Goal: Navigation & Orientation: Find specific page/section

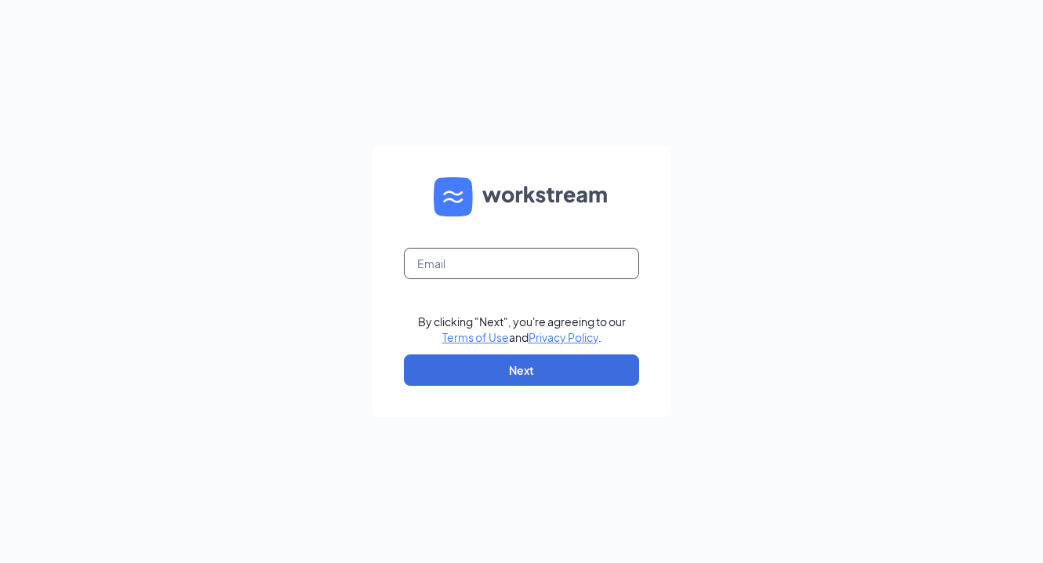
click at [490, 267] on input "text" at bounding box center [521, 263] width 235 height 31
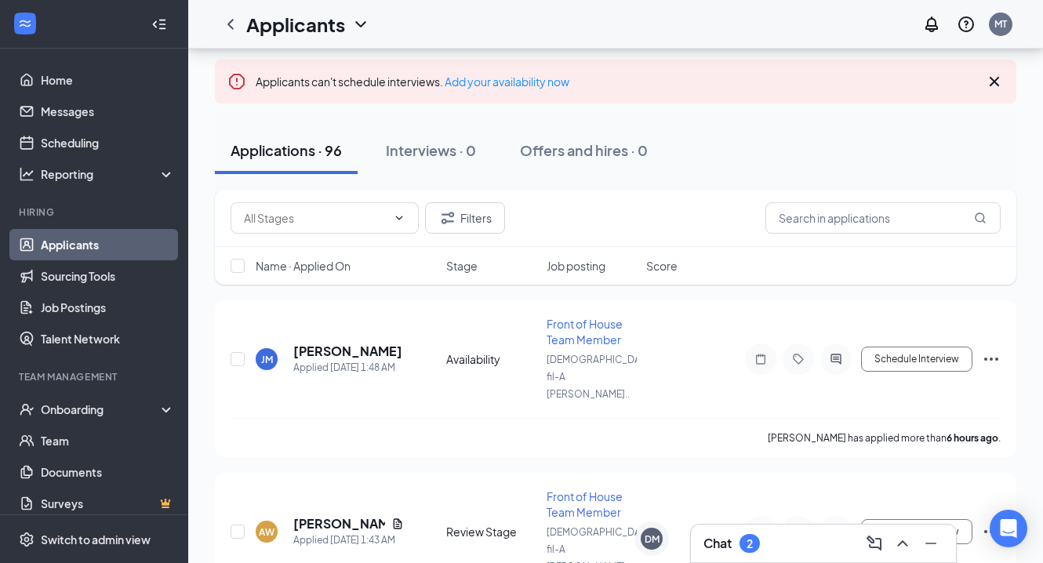
scroll to position [85, 0]
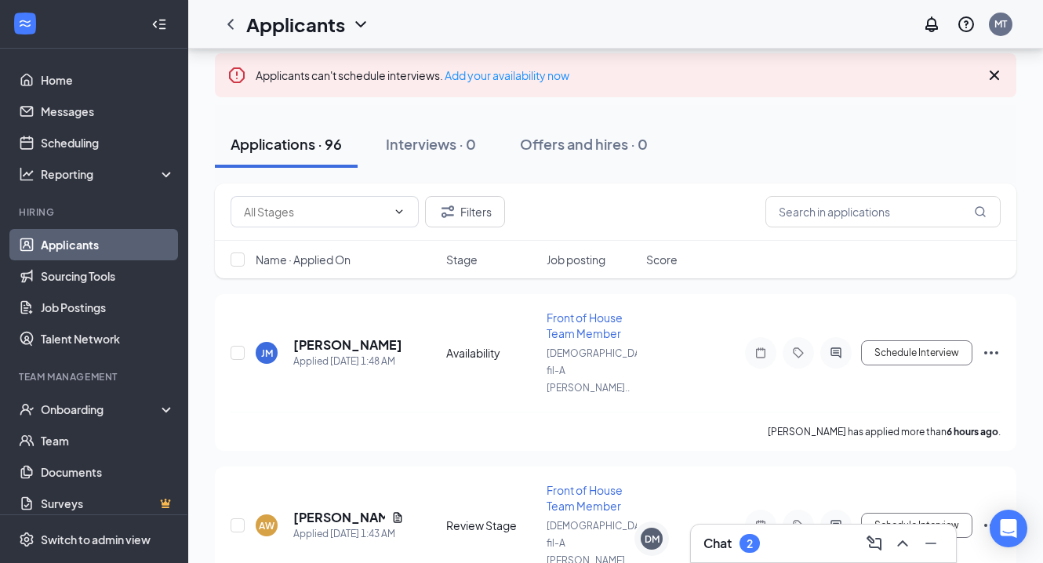
click at [823, 545] on div "Chat 2" at bounding box center [823, 543] width 240 height 25
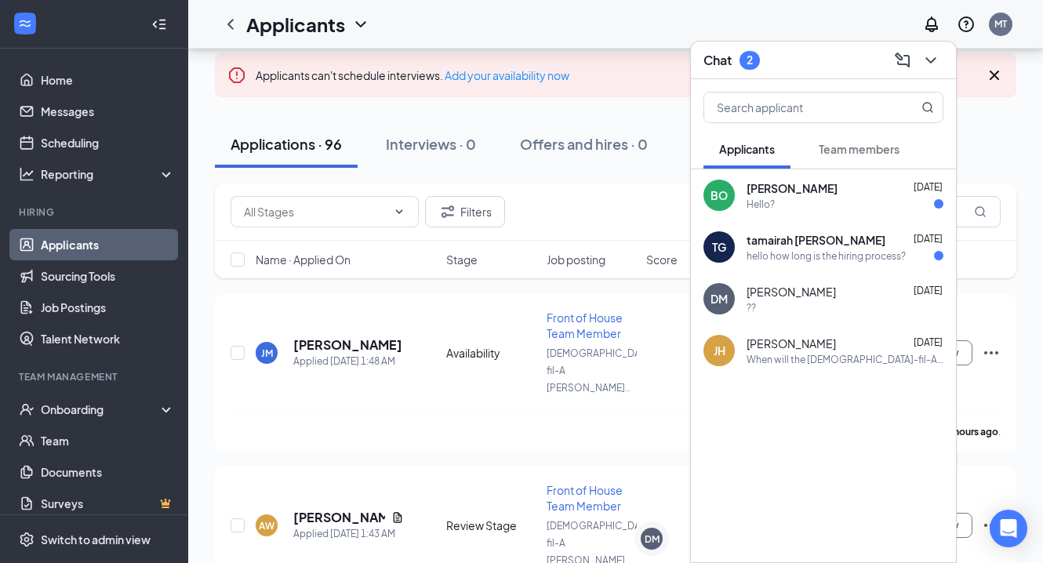
click at [811, 209] on div "Hello?" at bounding box center [845, 204] width 197 height 13
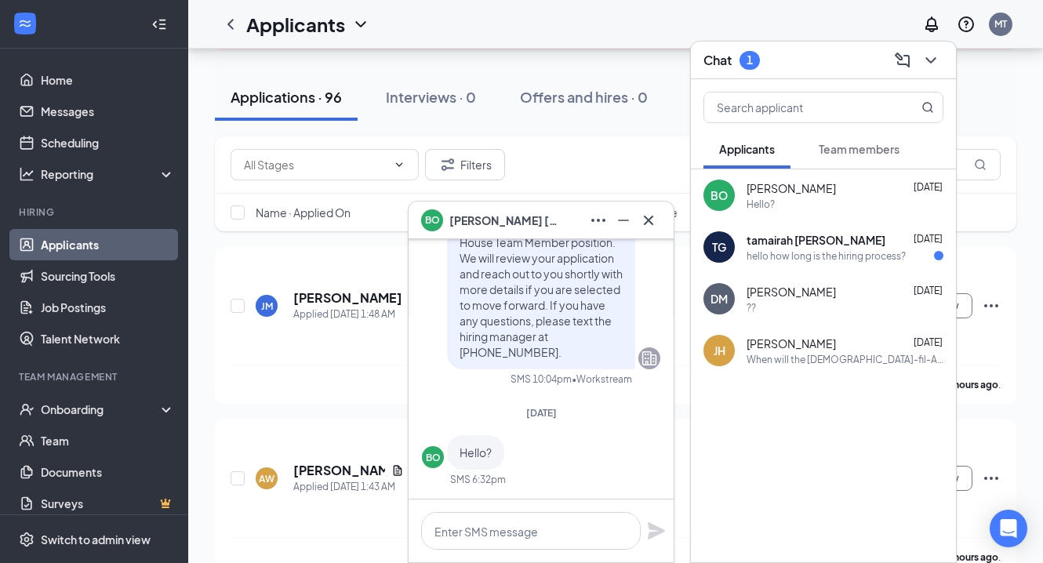
scroll to position [0, 0]
click at [653, 225] on icon "Cross" at bounding box center [648, 220] width 19 height 19
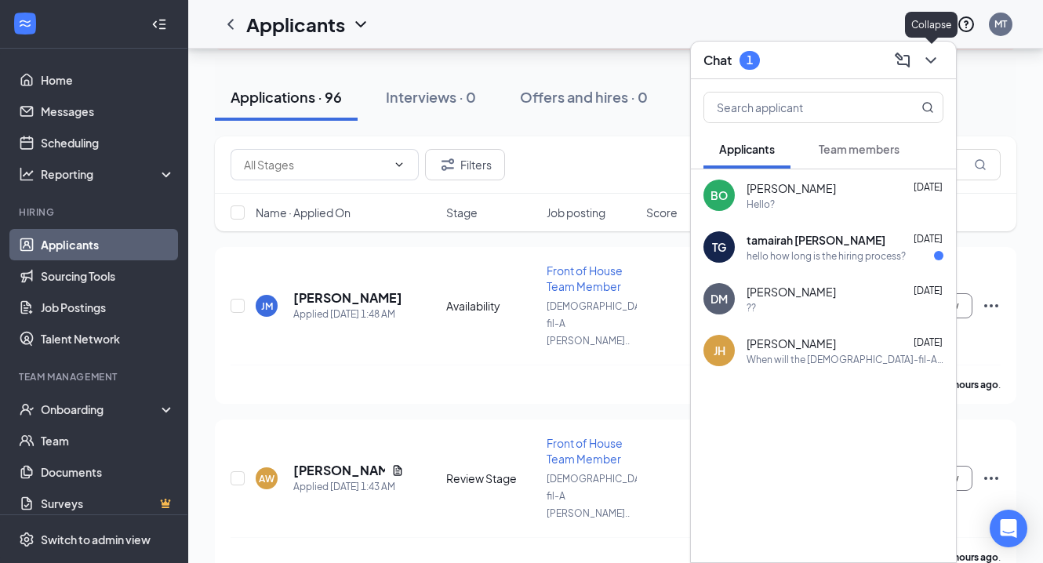
click at [933, 64] on icon "ChevronDown" at bounding box center [931, 60] width 19 height 19
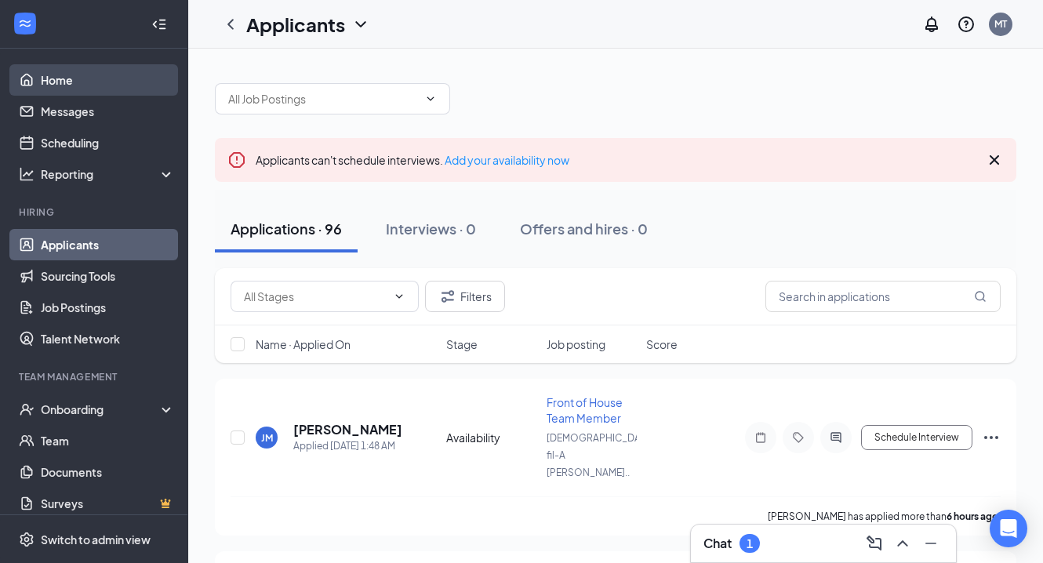
click at [101, 91] on link "Home" at bounding box center [108, 79] width 134 height 31
